Goal: Information Seeking & Learning: Learn about a topic

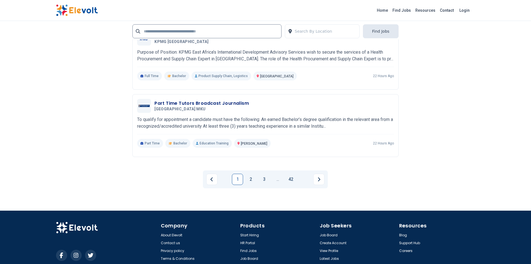
scroll to position [1062, 0]
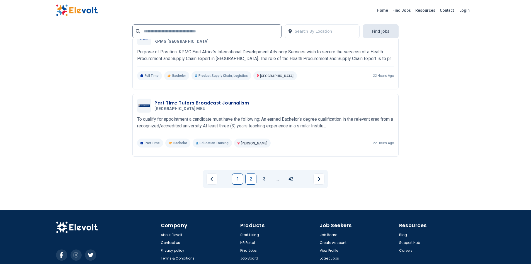
click at [253, 176] on link "2" at bounding box center [250, 178] width 11 height 11
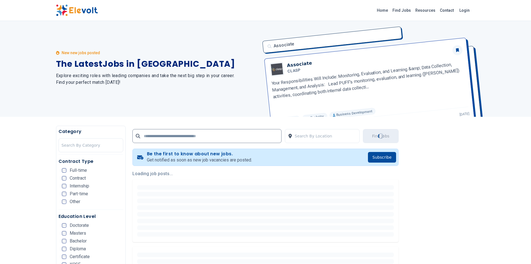
scroll to position [0, 0]
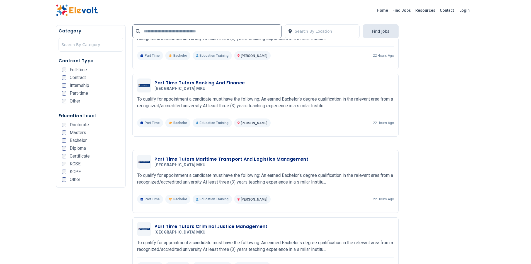
scroll to position [383, 0]
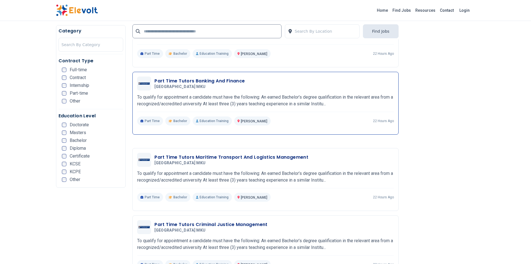
click at [244, 77] on div "Part Time Tutors Banking And Finance Mount Kenya University MKU 09/12/2025 10/1…" at bounding box center [265, 83] width 257 height 14
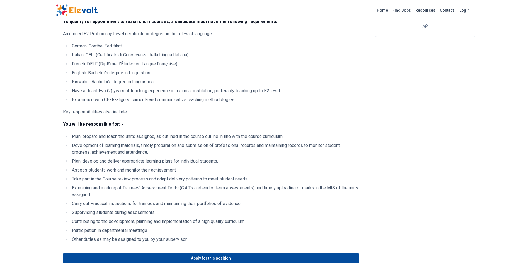
scroll to position [120, 0]
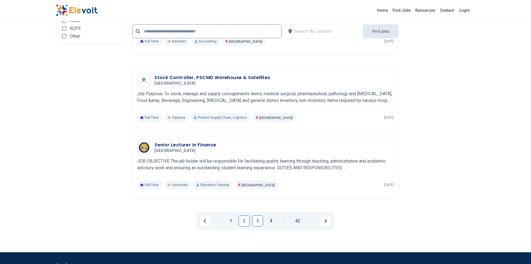
click at [259, 221] on link "3" at bounding box center [257, 220] width 11 height 11
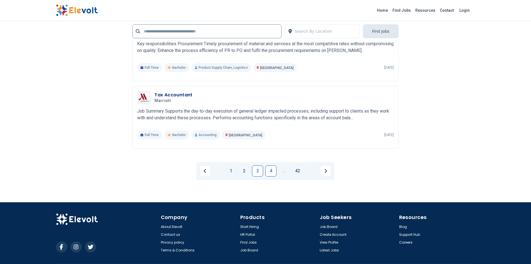
click at [271, 172] on link "4" at bounding box center [271, 170] width 11 height 11
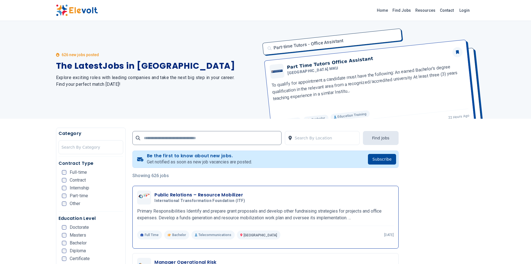
click at [286, 226] on div "Public Relations – Resource Mobilizer International Transformation Foundation (…" at bounding box center [265, 214] width 257 height 49
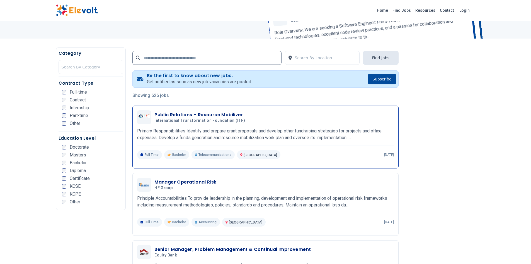
scroll to position [162, 0]
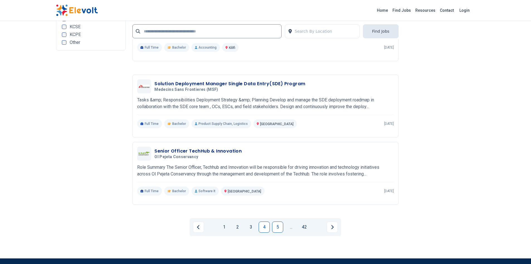
click at [276, 231] on link "5" at bounding box center [277, 226] width 11 height 11
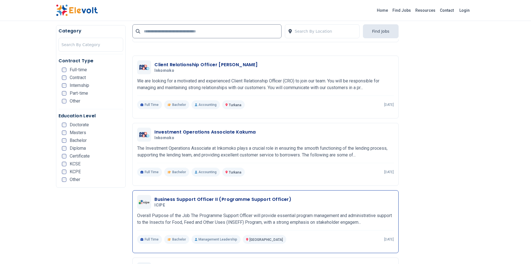
click at [319, 235] on div "Full Time Bachelor Management Leadership Nairobi KE 4 days ago" at bounding box center [265, 239] width 257 height 9
click at [320, 228] on div "Business Support Officer II (Programme Support Officer) ICIPE 09/09/2025 10/09/…" at bounding box center [265, 219] width 257 height 49
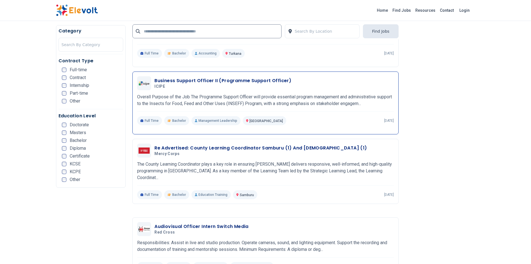
scroll to position [599, 0]
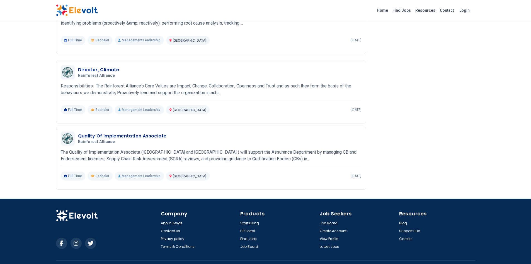
scroll to position [795, 0]
